Goal: Information Seeking & Learning: Learn about a topic

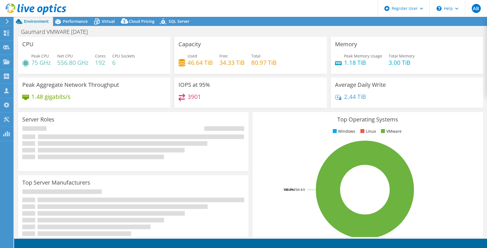
select select "USD"
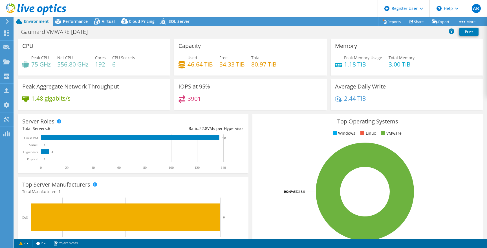
click at [15, 228] on section "CPU Peak CPU 75 GHz Net CPU 556.80 GHz Cores 192 CPU Sockets 6 Capacity Used 46…" at bounding box center [250, 203] width 473 height 328
drag, startPoint x: 144, startPoint y: 99, endPoint x: 134, endPoint y: 79, distance: 21.9
click at [144, 99] on div "1.48 gigabits/s" at bounding box center [94, 101] width 144 height 12
click at [108, 26] on div "Gaumard VMWARE [DATE] Print" at bounding box center [250, 32] width 473 height 13
click at [108, 22] on span "Virtual" at bounding box center [108, 21] width 13 height 5
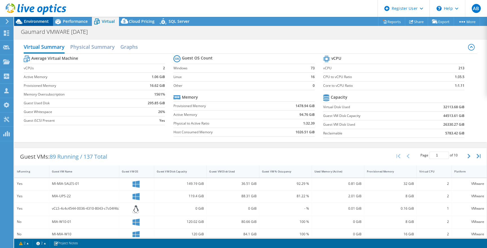
click at [28, 21] on span "Environment" at bounding box center [36, 21] width 25 height 5
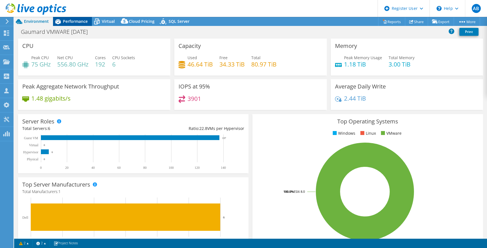
click at [61, 20] on icon at bounding box center [58, 22] width 10 height 10
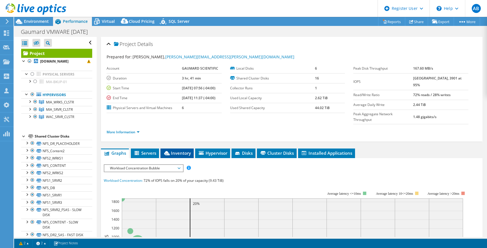
click at [179, 149] on li "Inventory" at bounding box center [176, 154] width 33 height 10
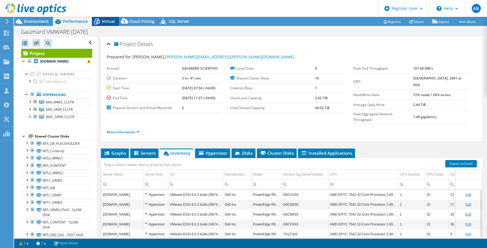
click at [111, 21] on span "Virtual" at bounding box center [108, 21] width 13 height 5
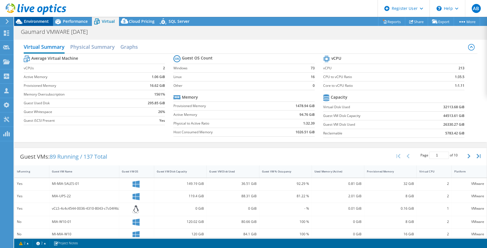
click at [42, 20] on span "Environment" at bounding box center [36, 21] width 25 height 5
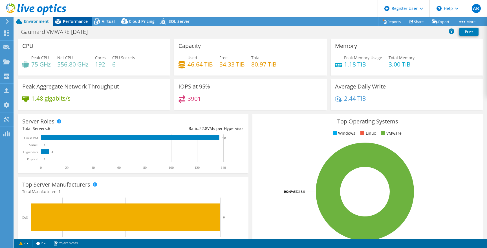
click at [67, 20] on span "Performance" at bounding box center [75, 21] width 25 height 5
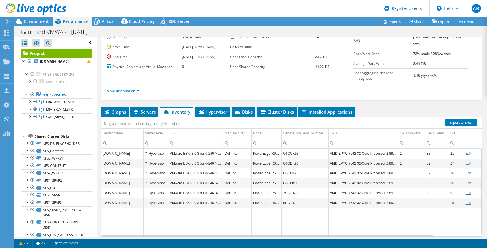
scroll to position [51, 0]
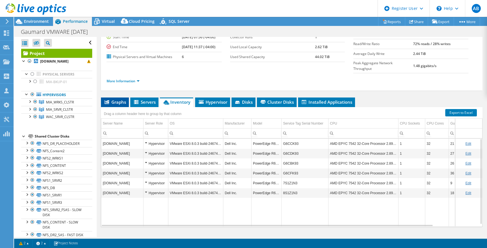
click at [111, 99] on span "Graphs" at bounding box center [115, 102] width 22 height 6
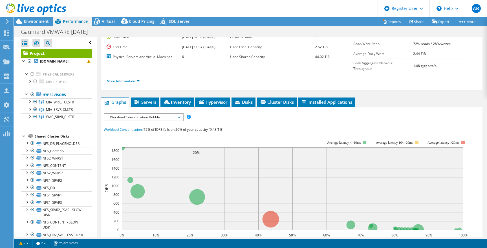
click at [177, 114] on span "Workload Concentration Bubble" at bounding box center [143, 117] width 72 height 7
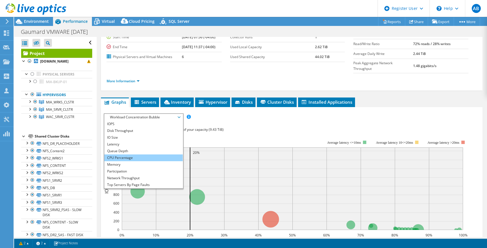
click at [165, 155] on li "CPU Percentage" at bounding box center [143, 158] width 78 height 7
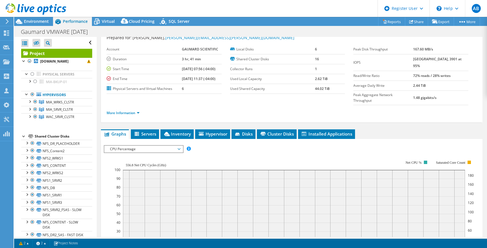
scroll to position [28, 0]
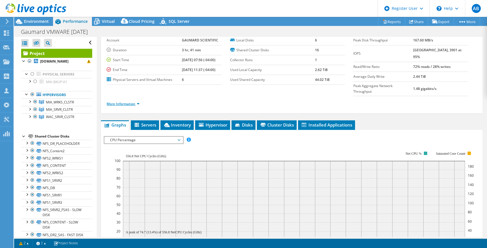
click at [131, 102] on link "More Information" at bounding box center [123, 104] width 33 height 5
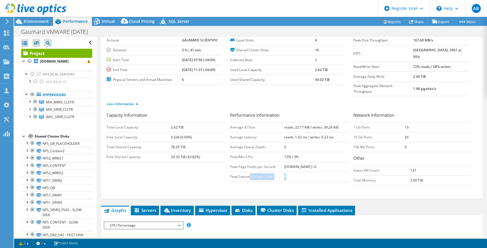
drag, startPoint x: 248, startPoint y: 164, endPoint x: 297, endPoint y: 169, distance: 48.7
click at [297, 172] on tr "Peak Saturated Core Count: 0" at bounding box center [289, 177] width 118 height 10
click at [297, 172] on td "0" at bounding box center [316, 177] width 64 height 10
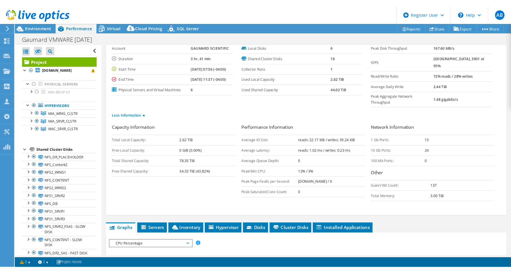
scroll to position [0, 0]
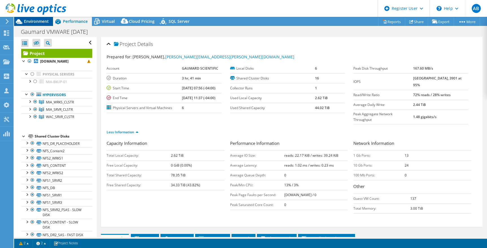
click at [22, 20] on icon at bounding box center [19, 22] width 10 height 10
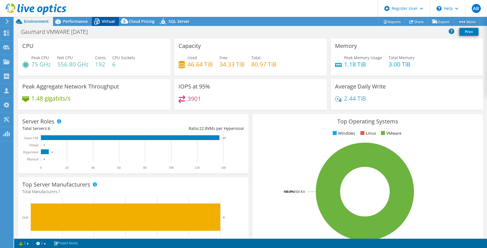
click at [103, 25] on div "Virtual" at bounding box center [105, 21] width 27 height 9
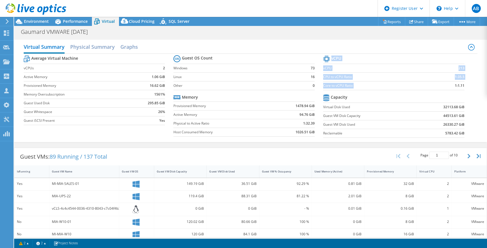
drag, startPoint x: 449, startPoint y: 85, endPoint x: 464, endPoint y: 84, distance: 14.1
click at [464, 84] on section "vCPU vCPU 213 CPU to vCPU Ratio 1:35.5 Core to vCPU Ratio 1:1.11 Capacity Virtu…" at bounding box center [398, 97] width 150 height 87
click at [460, 86] on b "1:1.11" at bounding box center [460, 86] width 10 height 6
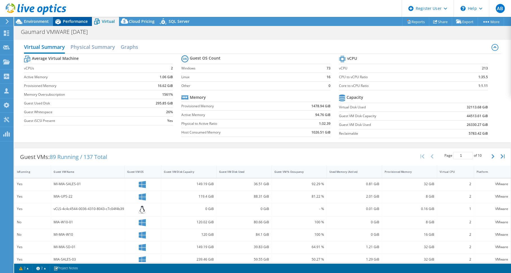
drag, startPoint x: 63, startPoint y: 23, endPoint x: 66, endPoint y: 25, distance: 3.6
click at [63, 23] on span "Performance" at bounding box center [75, 21] width 25 height 5
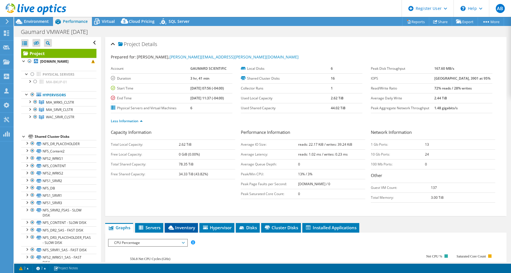
click at [175, 224] on span "Inventory" at bounding box center [181, 227] width 28 height 6
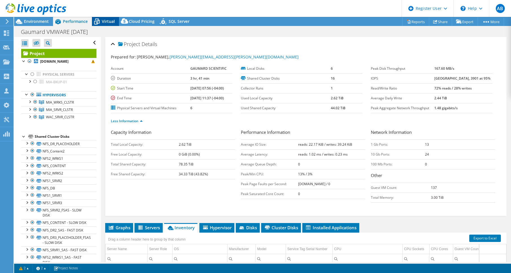
click at [105, 21] on span "Virtual" at bounding box center [108, 21] width 13 height 5
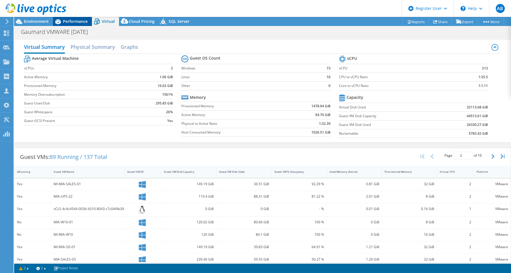
click at [68, 24] on span "Performance" at bounding box center [75, 21] width 25 height 5
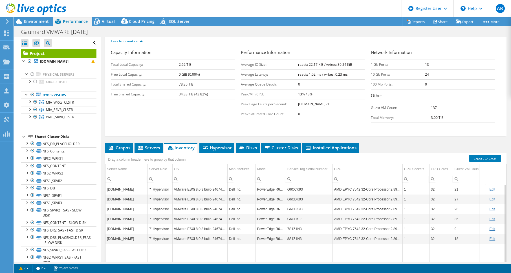
scroll to position [85, 0]
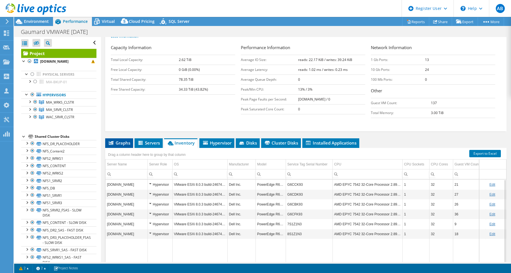
click at [119, 145] on span "Graphs" at bounding box center [119, 143] width 22 height 6
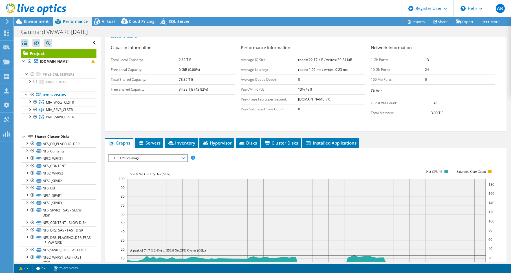
scroll to position [113, 0]
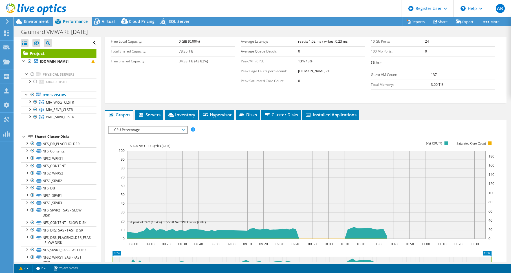
click at [152, 132] on span "CPU Percentage" at bounding box center [147, 129] width 72 height 7
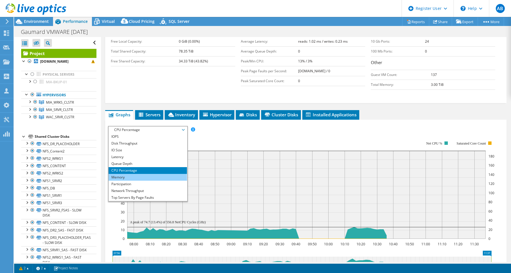
click at [145, 177] on li "Memory" at bounding box center [148, 177] width 78 height 7
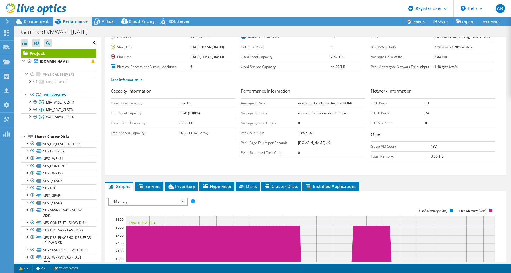
scroll to position [0, 0]
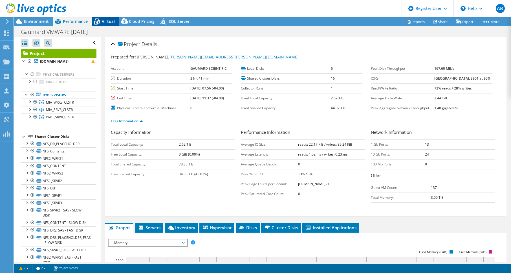
click at [102, 22] on span "Virtual" at bounding box center [108, 21] width 13 height 5
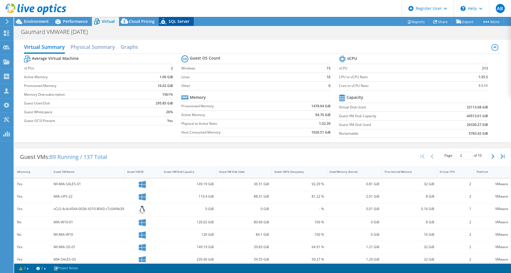
click at [169, 21] on span "SQL Server" at bounding box center [179, 21] width 21 height 5
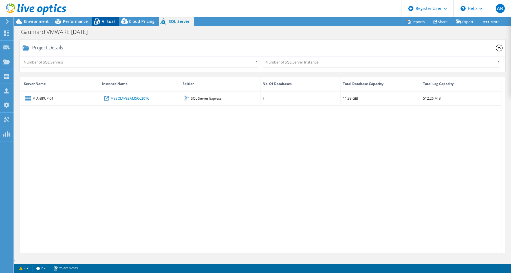
click at [104, 20] on span "Virtual" at bounding box center [108, 21] width 13 height 5
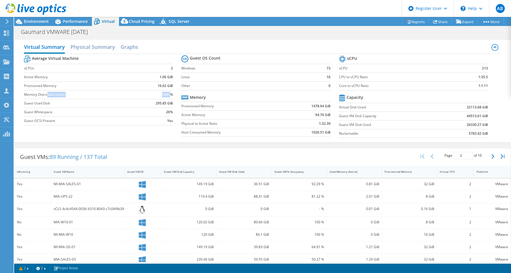
drag, startPoint x: 47, startPoint y: 93, endPoint x: 169, endPoint y: 94, distance: 121.8
click at [169, 94] on tr "Memory Oversubscription 1561%" at bounding box center [98, 94] width 149 height 9
click at [169, 94] on b "1561%" at bounding box center [167, 95] width 11 height 6
drag, startPoint x: 161, startPoint y: 95, endPoint x: 171, endPoint y: 94, distance: 9.9
click at [171, 94] on b "1561%" at bounding box center [167, 95] width 11 height 6
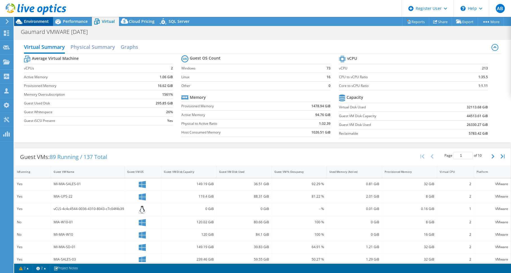
click at [34, 22] on span "Environment" at bounding box center [36, 21] width 25 height 5
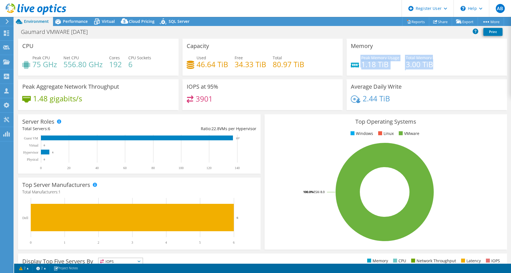
drag, startPoint x: 356, startPoint y: 59, endPoint x: 442, endPoint y: 66, distance: 85.7
click at [442, 66] on div "Peak Memory Usage 1.18 TiB Total Memory 3.00 TiB" at bounding box center [427, 64] width 152 height 18
click at [75, 22] on span "Performance" at bounding box center [75, 21] width 25 height 5
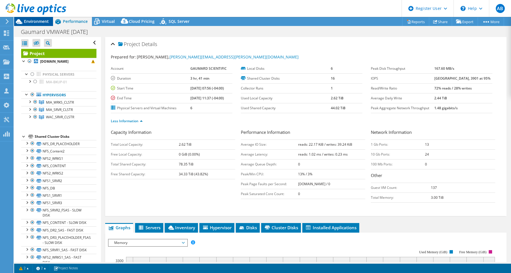
click at [41, 22] on span "Environment" at bounding box center [36, 21] width 25 height 5
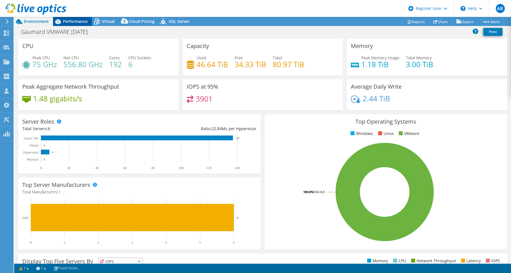
click at [75, 21] on span "Performance" at bounding box center [75, 21] width 25 height 5
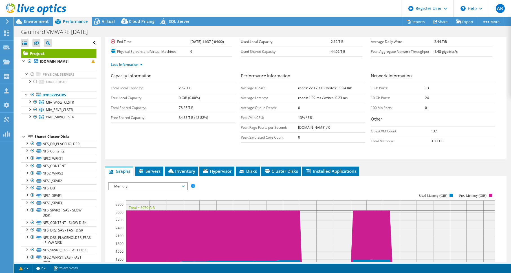
scroll to position [85, 0]
